Goal: Check status: Check status

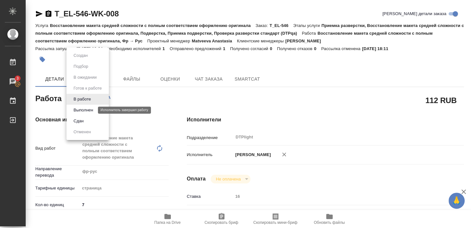
click at [83, 111] on button "Выполнен" at bounding box center [83, 110] width 23 height 7
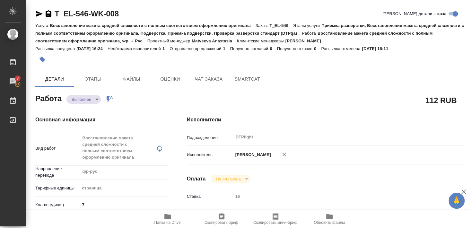
type textarea "x"
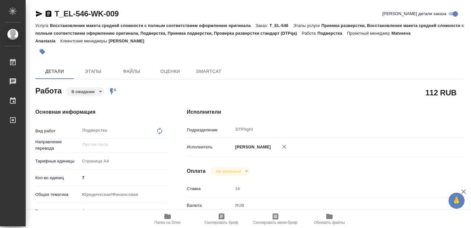
type textarea "x"
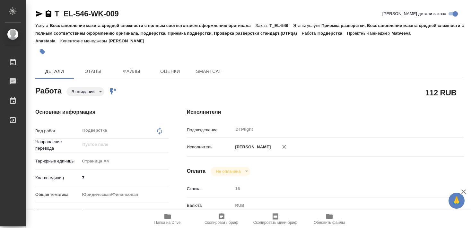
type textarea "x"
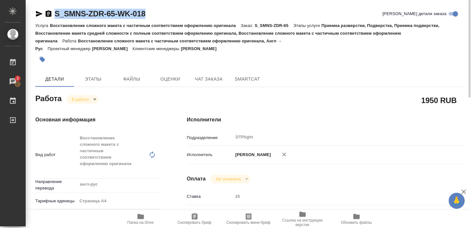
drag, startPoint x: 69, startPoint y: 21, endPoint x: 157, endPoint y: 14, distance: 88.2
click at [157, 14] on div "S_SMNS-ZDR-65-WK-018 Кратко детали заказа" at bounding box center [249, 15] width 428 height 13
copy link "S_SMNS-ZDR-65-WK-018"
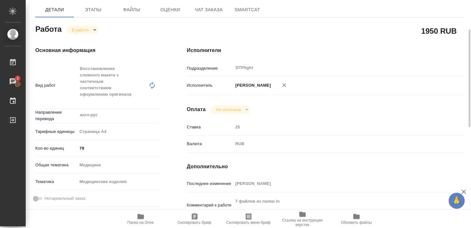
scroll to position [104, 0]
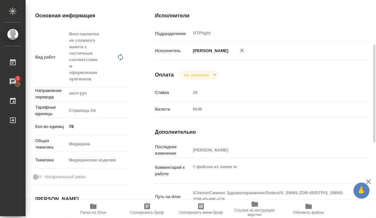
click at [144, 98] on div "Исполнители Подразделение DTPlight ​ Исполнитель [PERSON_NAME] Оплата Не оплаче…" at bounding box center [262, 161] width 240 height 325
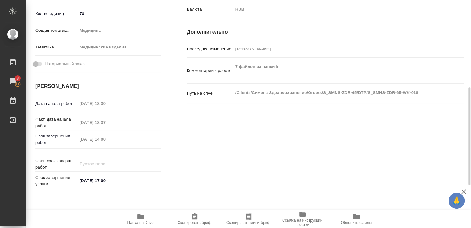
scroll to position [100, 0]
